Goal: Check status: Check status

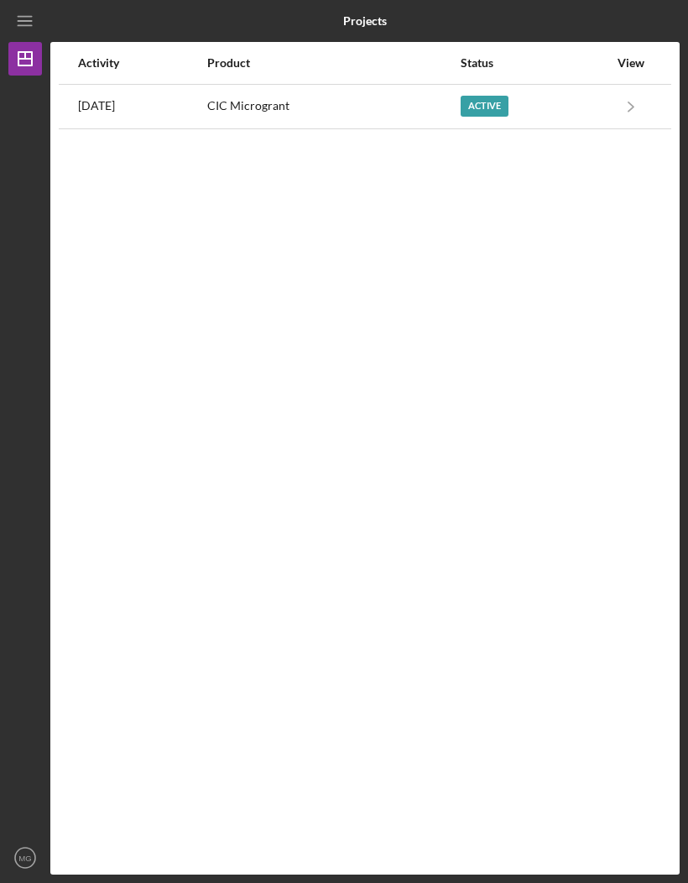
click at [614, 108] on icon "Icon/Navigate" at bounding box center [632, 106] width 38 height 38
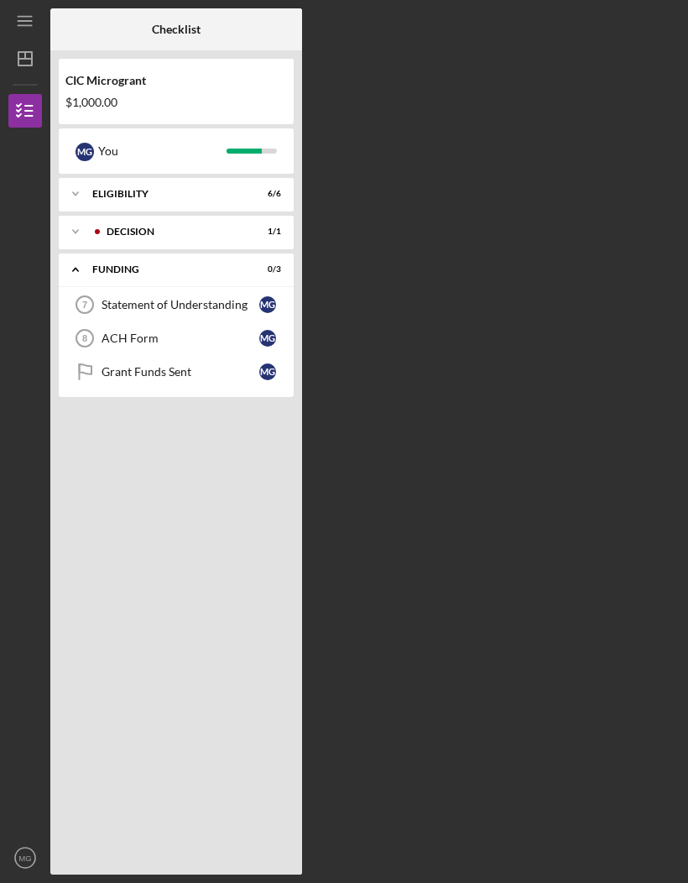
click at [76, 236] on icon "Icon/Expander" at bounding box center [76, 232] width 34 height 34
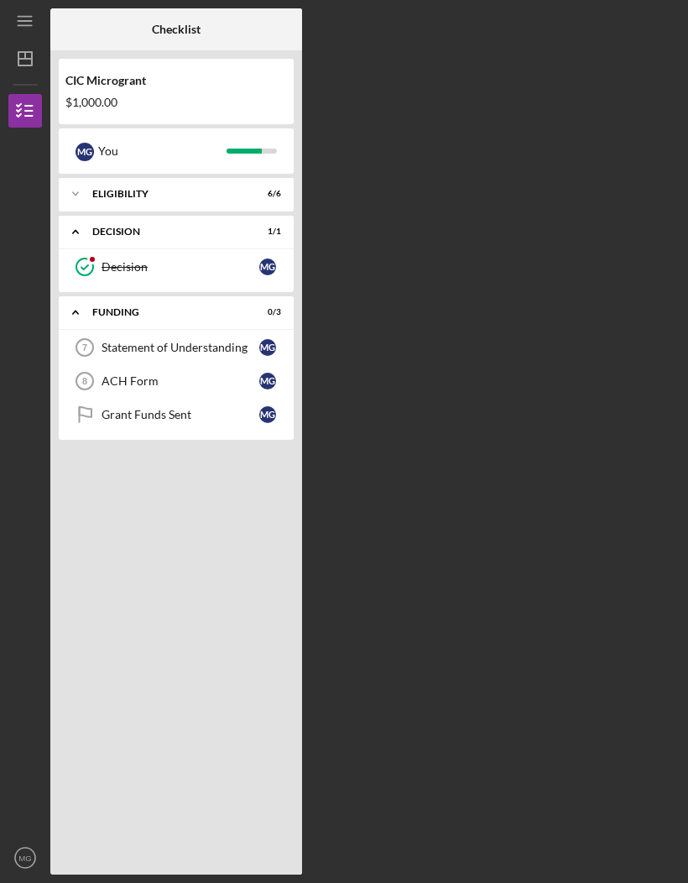
click at [162, 270] on div "Decision" at bounding box center [181, 266] width 158 height 13
